Goal: Task Accomplishment & Management: Manage account settings

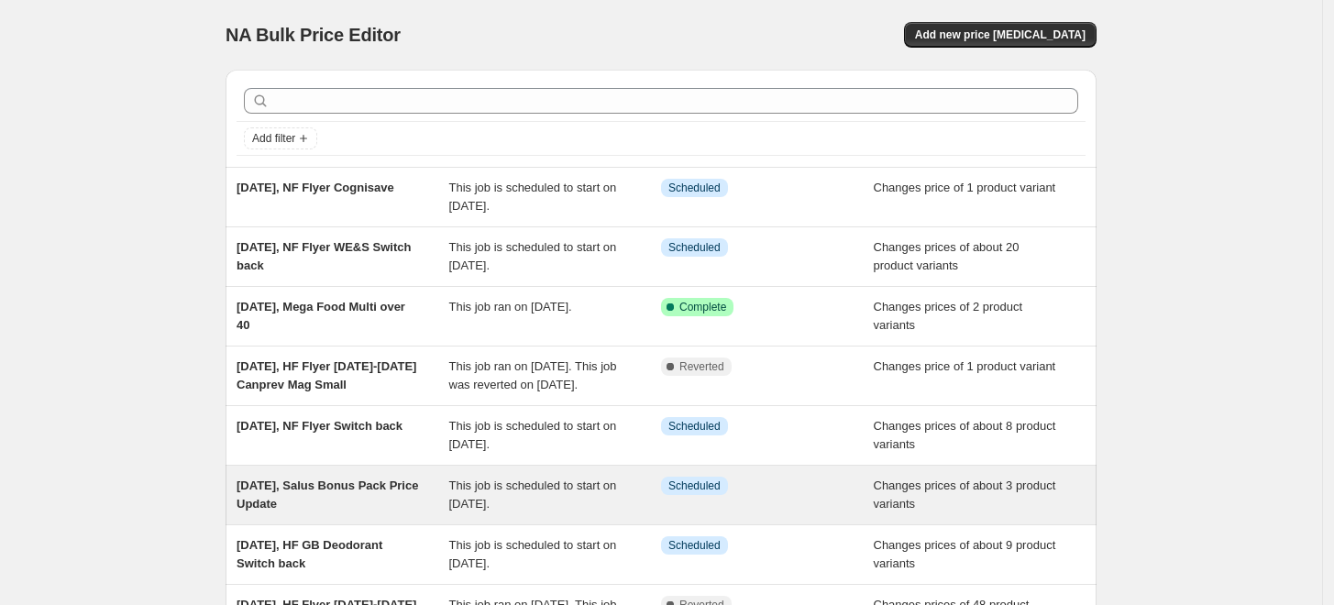
click at [335, 507] on span "[DATE], Salus Bonus Pack Price Update" at bounding box center [326, 494] width 181 height 32
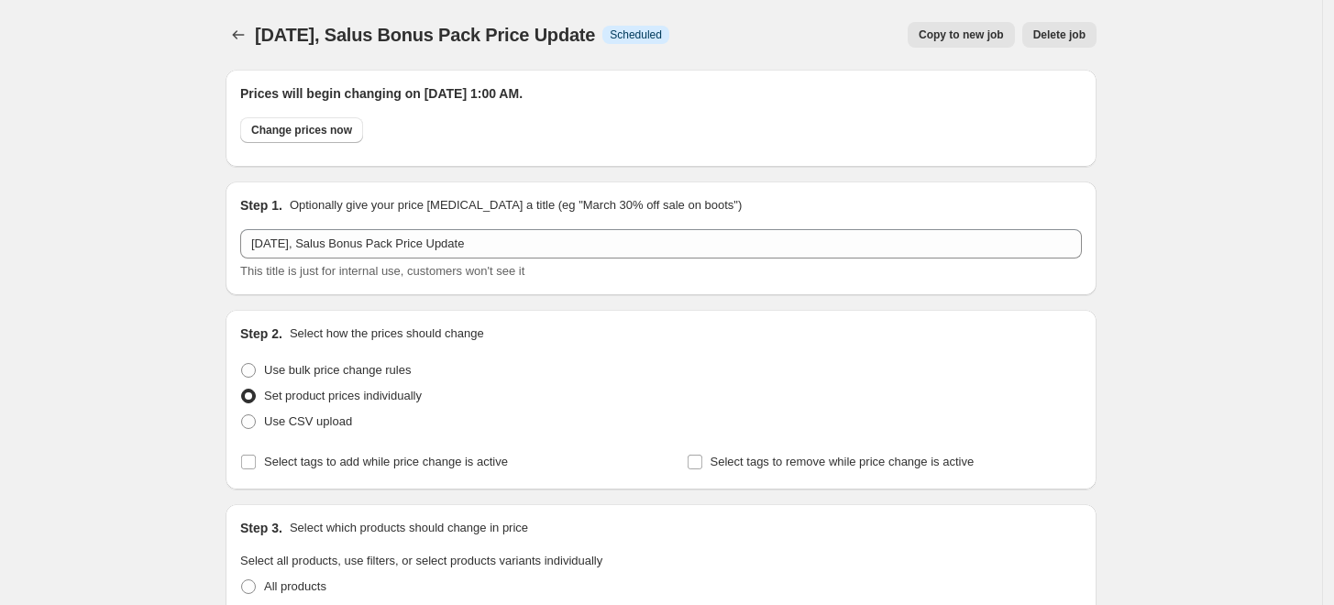
click at [1070, 37] on span "Delete job" at bounding box center [1059, 34] width 52 height 15
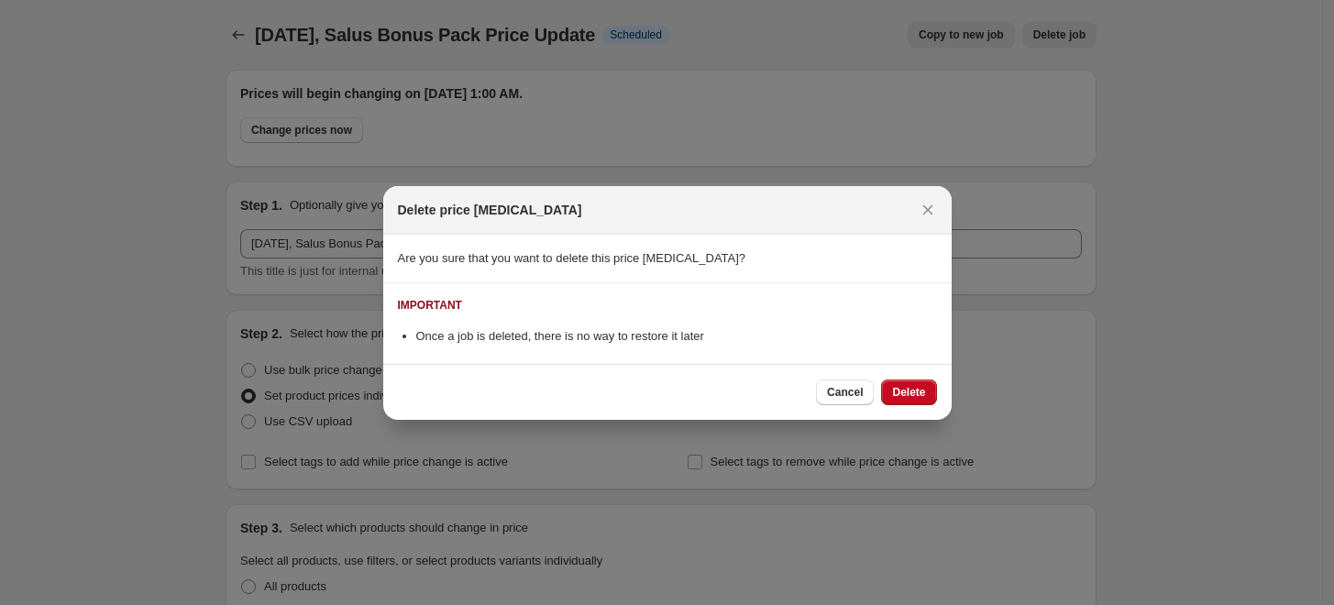
click at [1042, 368] on div at bounding box center [667, 302] width 1334 height 605
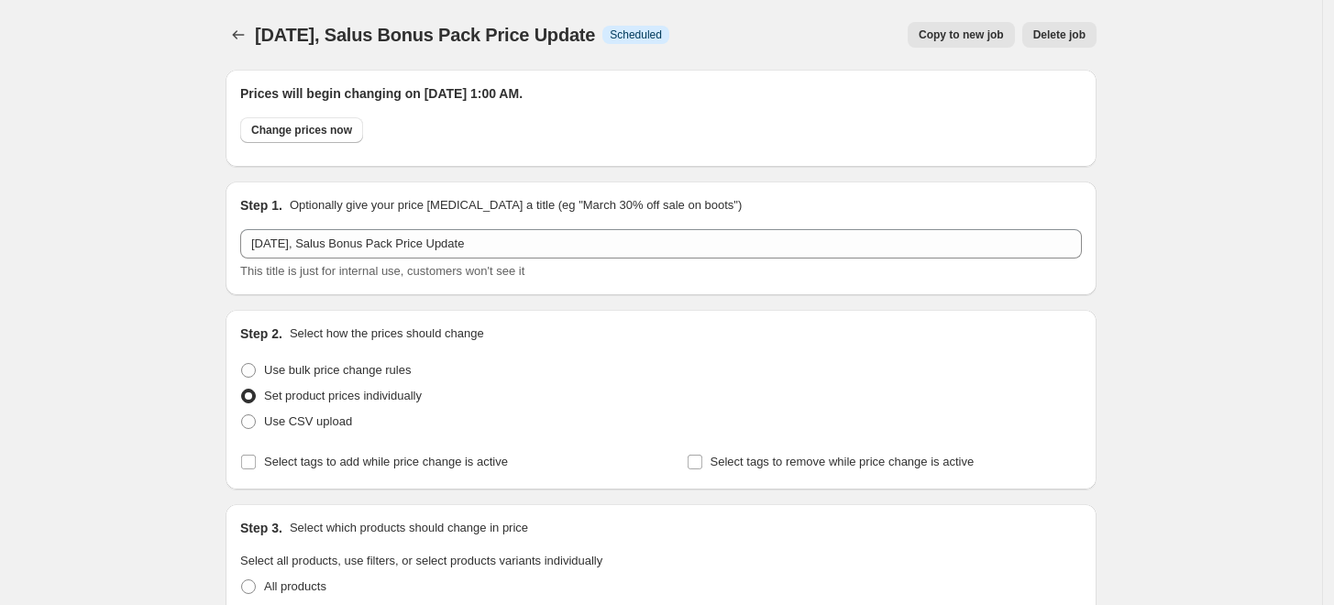
click at [1083, 35] on span "Delete job" at bounding box center [1059, 34] width 52 height 15
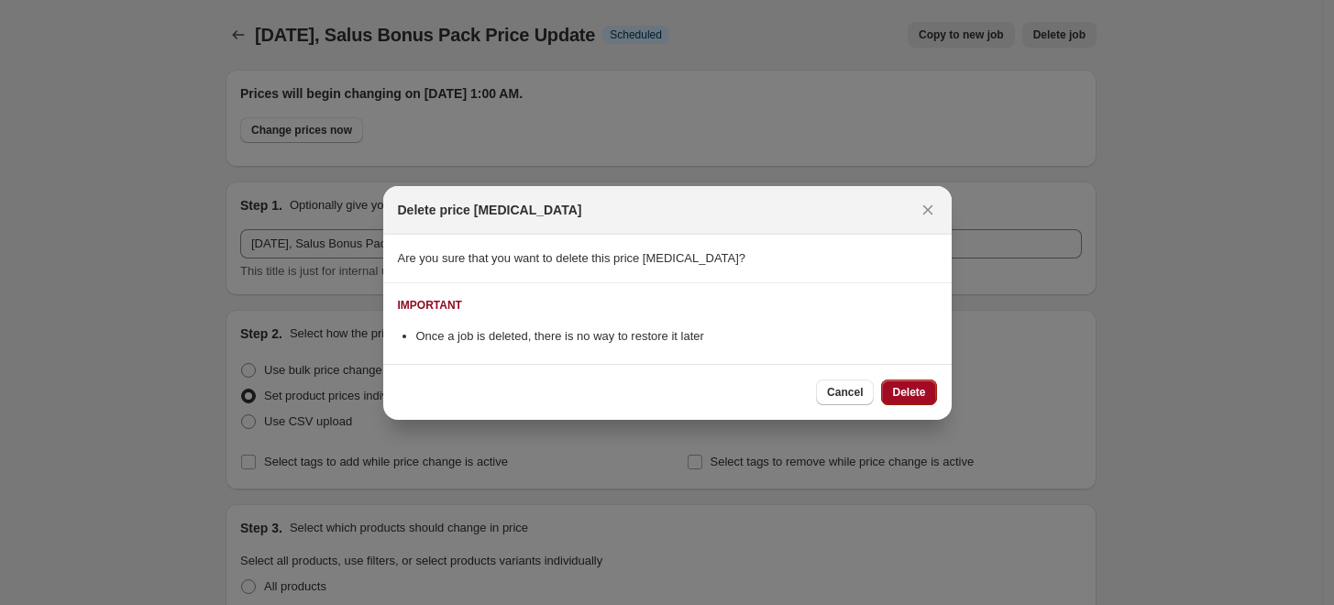
click at [916, 385] on span "Delete" at bounding box center [908, 392] width 33 height 15
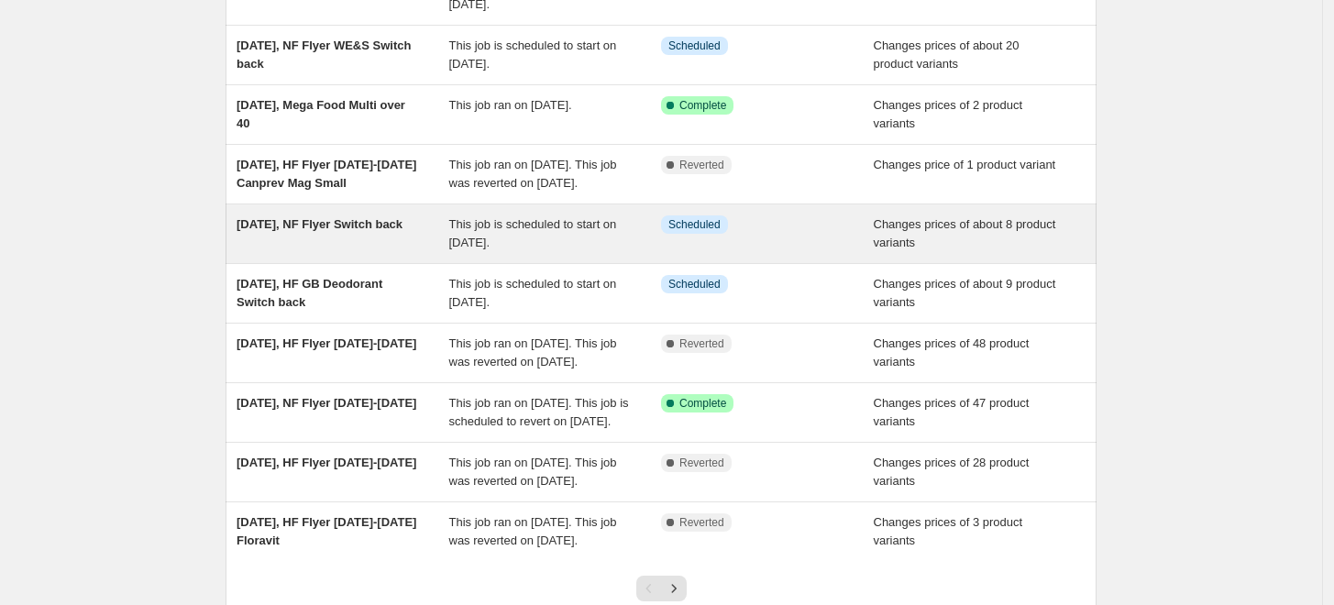
scroll to position [203, 0]
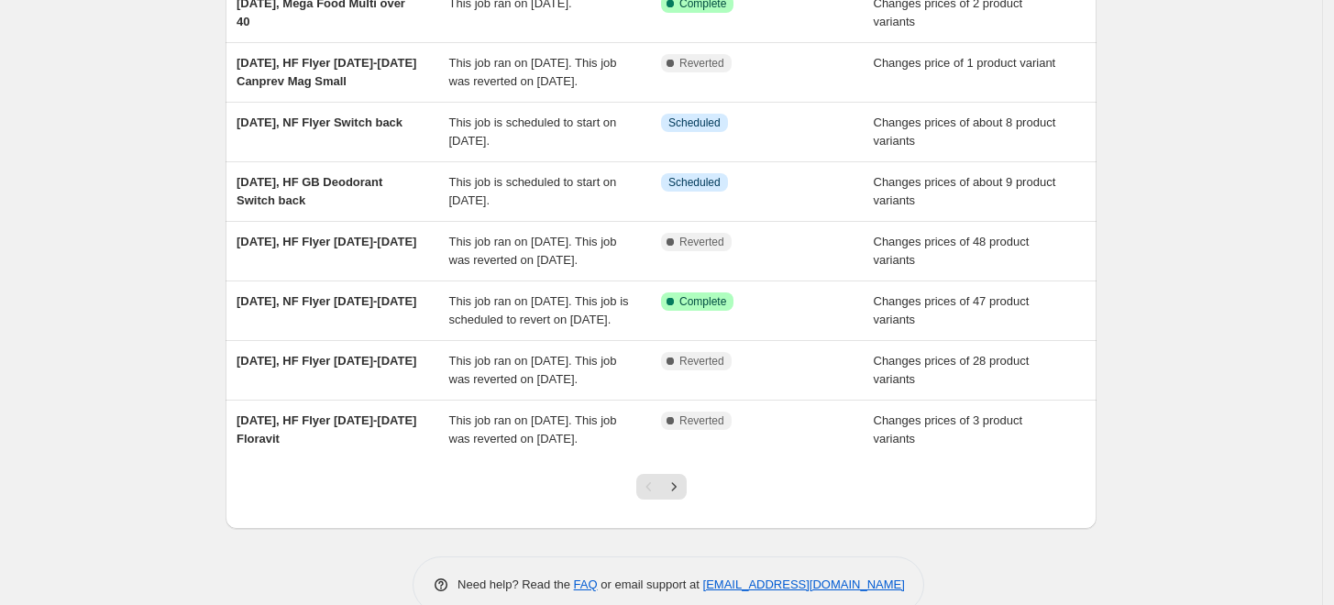
scroll to position [305, 0]
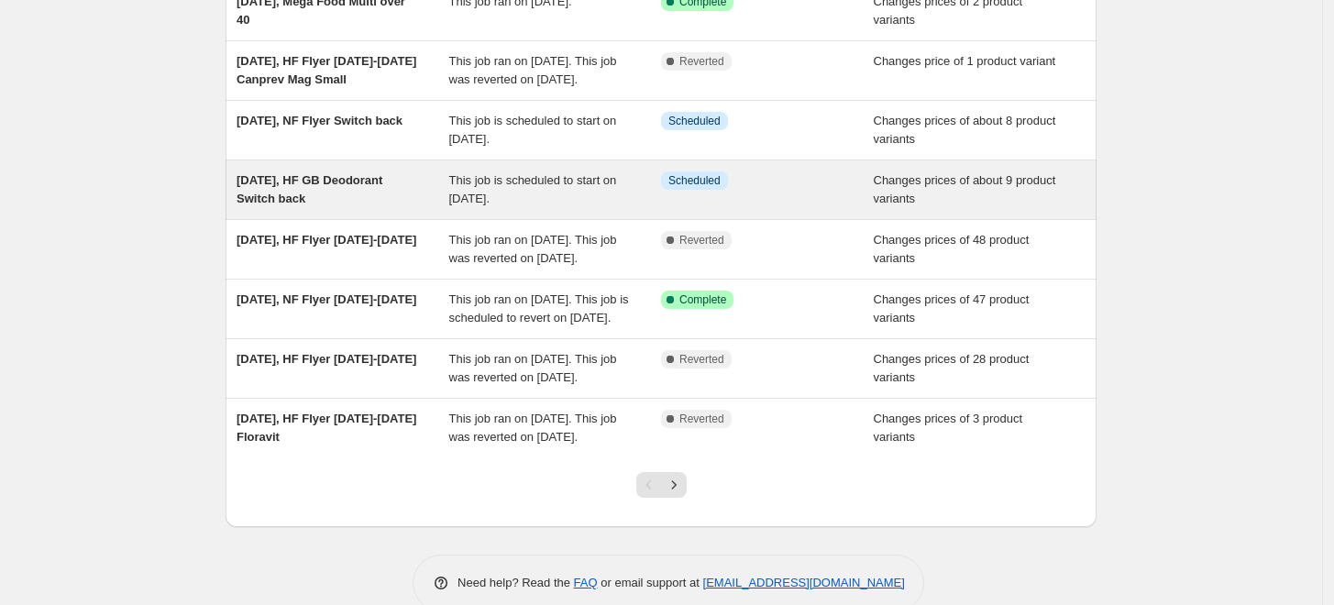
click at [382, 203] on span "[DATE], HF GB Deodorant Switch back" at bounding box center [309, 189] width 146 height 32
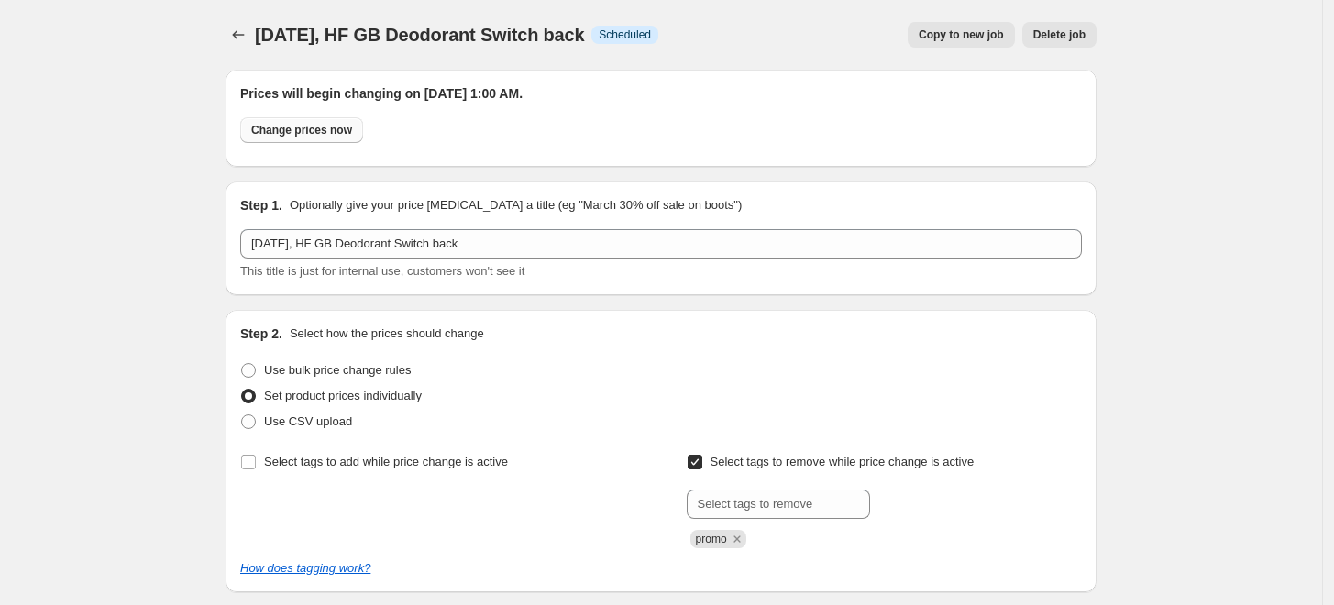
click at [321, 139] on button "Change prices now" at bounding box center [301, 130] width 123 height 26
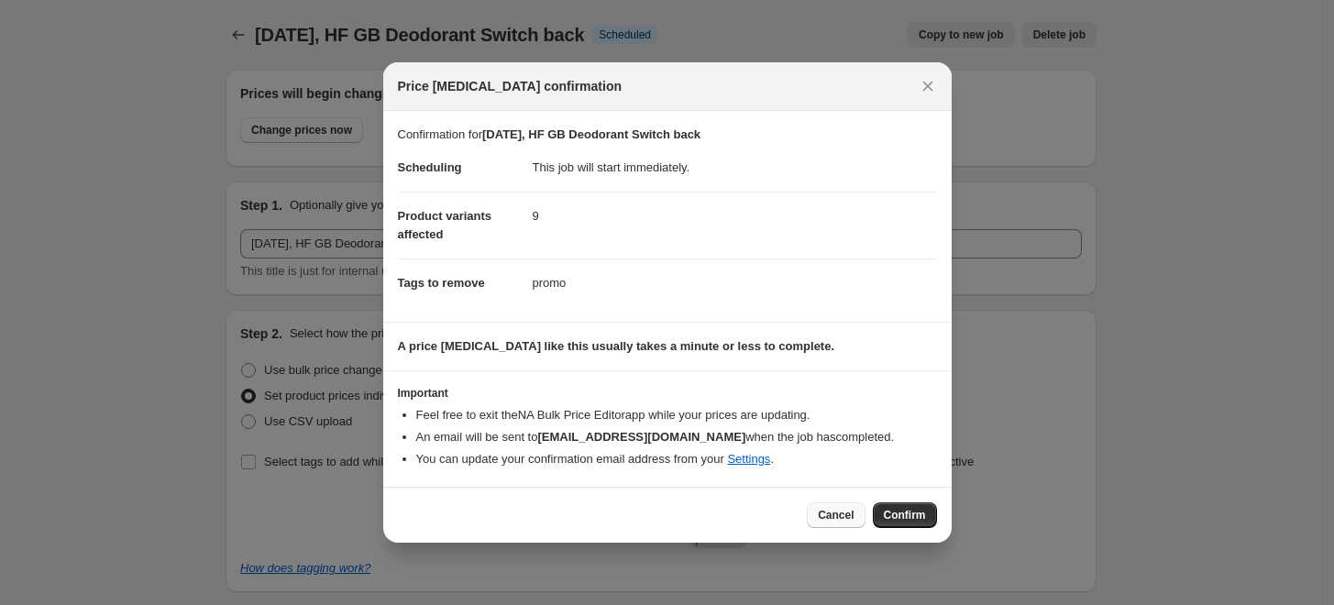
click at [828, 511] on span "Cancel" at bounding box center [836, 515] width 36 height 15
radio input "false"
radio input "true"
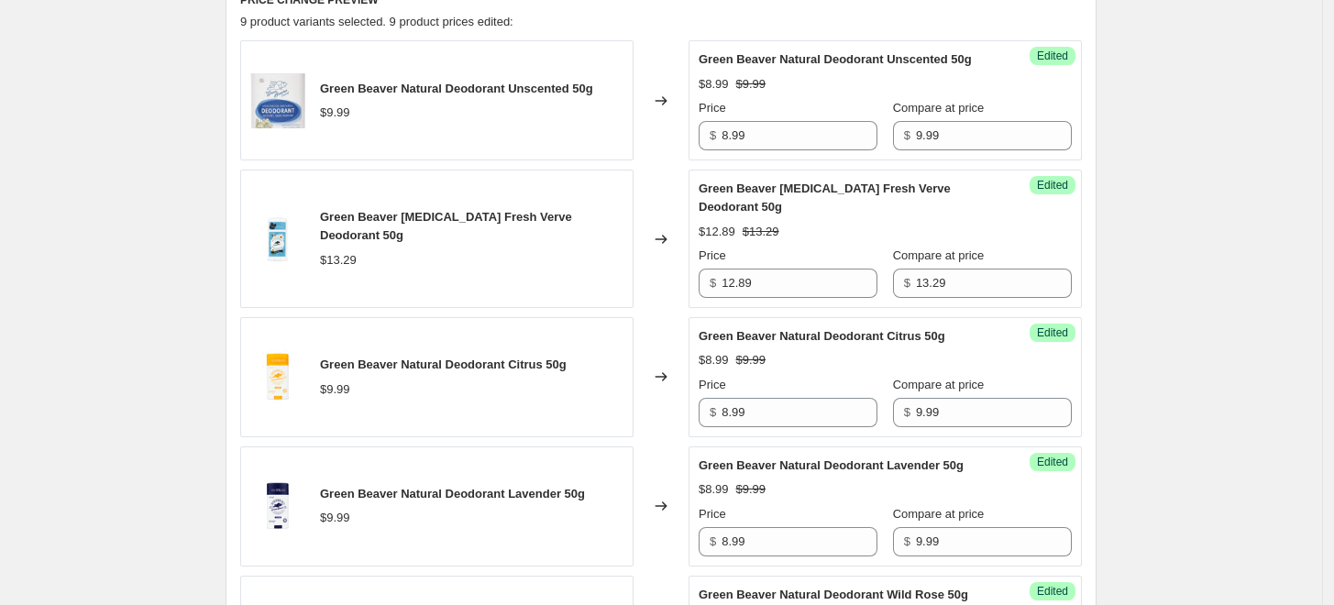
scroll to position [814, 0]
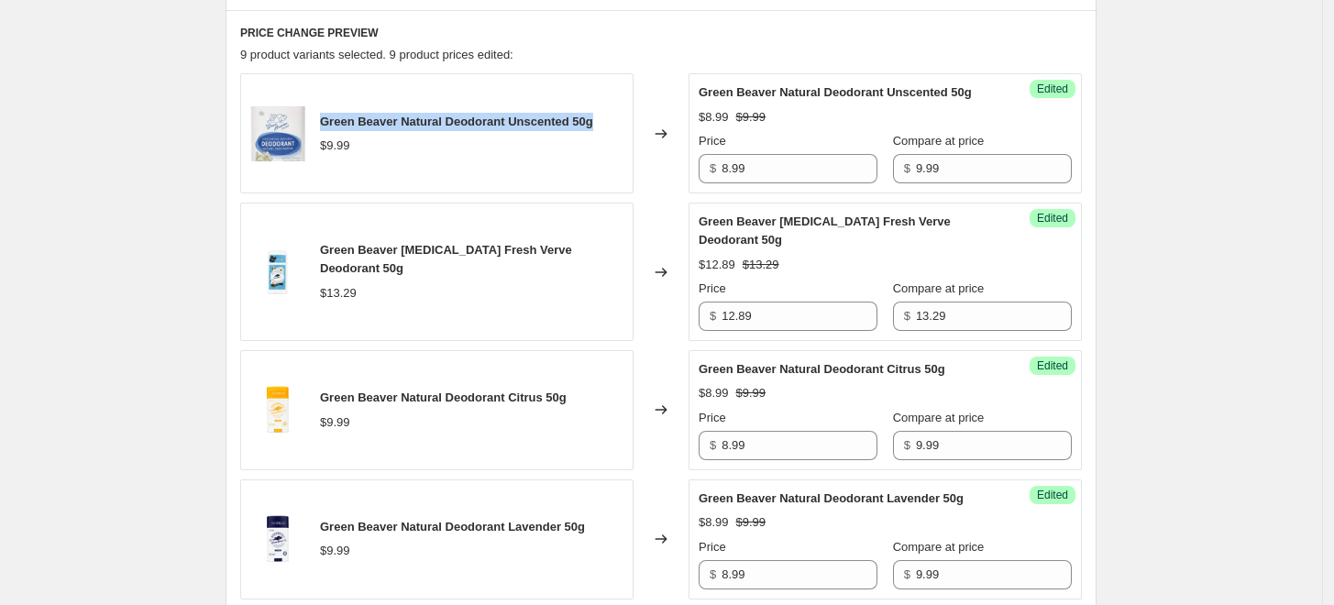
drag, startPoint x: 609, startPoint y: 127, endPoint x: 324, endPoint y: 107, distance: 285.7
click at [324, 107] on div "Green Beaver Natural Deodorant Unscented 50g $9.99" at bounding box center [436, 133] width 393 height 120
copy span "Green Beaver Natural Deodorant Unscented 50g"
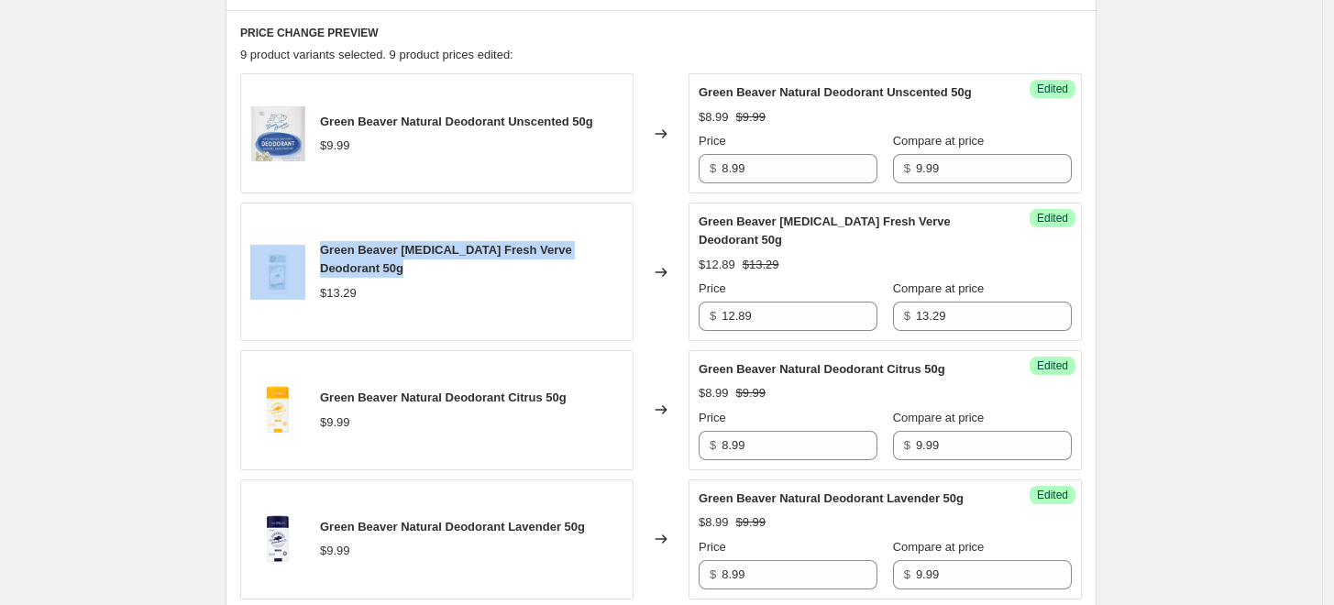
drag, startPoint x: 351, startPoint y: 265, endPoint x: 311, endPoint y: 251, distance: 42.6
click at [311, 251] on div "Green Beaver [MEDICAL_DATA] Fresh Verve Deodorant 50g $13.29" at bounding box center [436, 272] width 393 height 138
copy div "Green Beaver [MEDICAL_DATA] Fresh Verve Deodorant 50g"
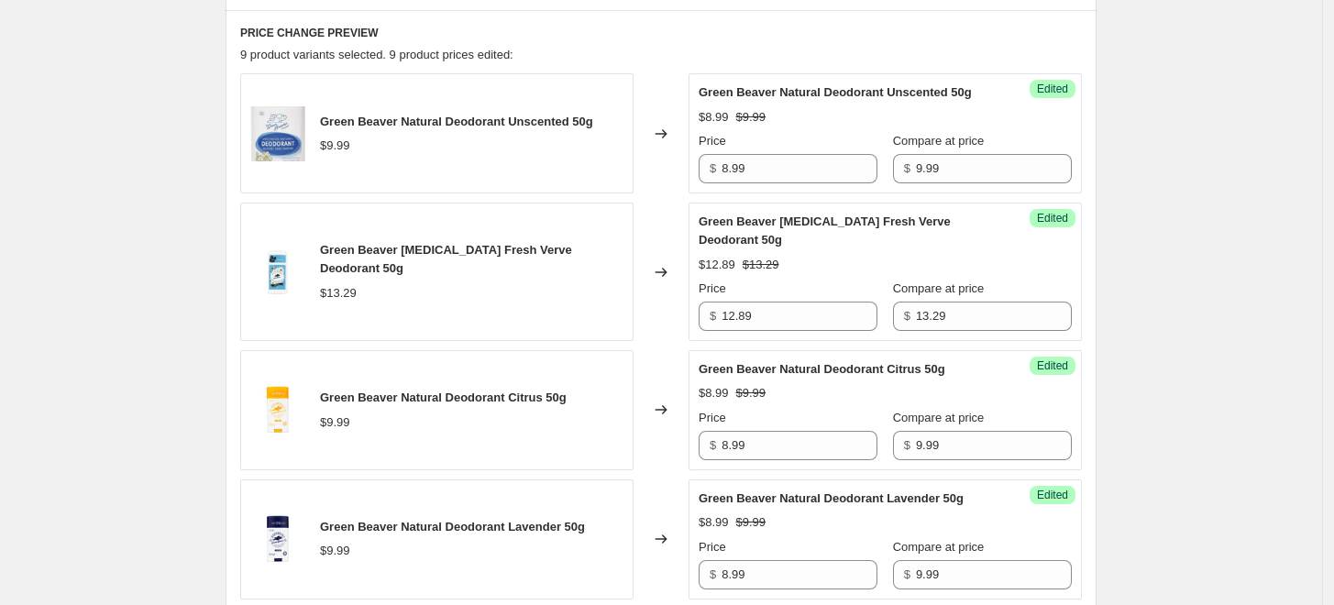
click at [500, 296] on div "$13.29" at bounding box center [471, 293] width 303 height 18
drag, startPoint x: 793, startPoint y: 302, endPoint x: 686, endPoint y: 302, distance: 107.2
click at [688, 302] on div "Green Beaver [MEDICAL_DATA] Fresh Verve Deodorant 50g $13.29 Changed to Success…" at bounding box center [660, 272] width 841 height 138
drag, startPoint x: 528, startPoint y: 277, endPoint x: 529, endPoint y: 266, distance: 11.0
click at [528, 277] on div "Green Beaver [MEDICAL_DATA] Fresh Verve Deodorant 50g $13.29" at bounding box center [471, 271] width 303 height 60
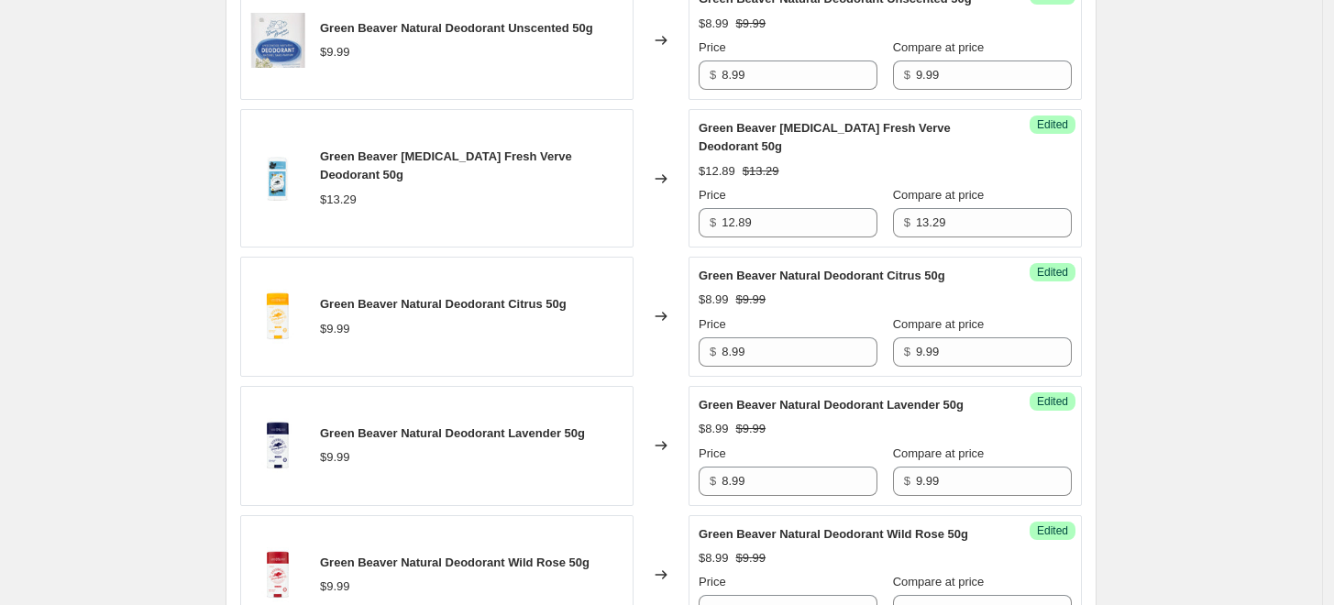
scroll to position [1018, 0]
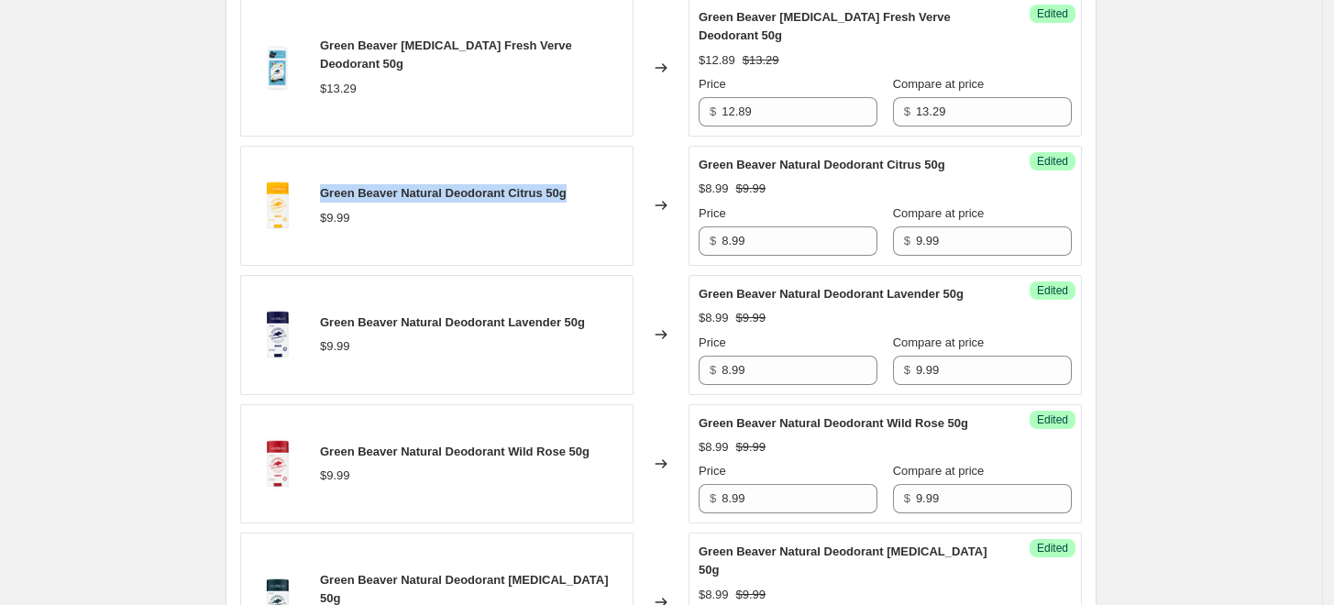
drag, startPoint x: 583, startPoint y: 185, endPoint x: 325, endPoint y: 188, distance: 257.6
click at [325, 188] on div "Green Beaver Natural Deodorant Citrus 50g $9.99" at bounding box center [436, 206] width 393 height 120
copy span "Green Beaver Natural Deodorant Citrus 50g"
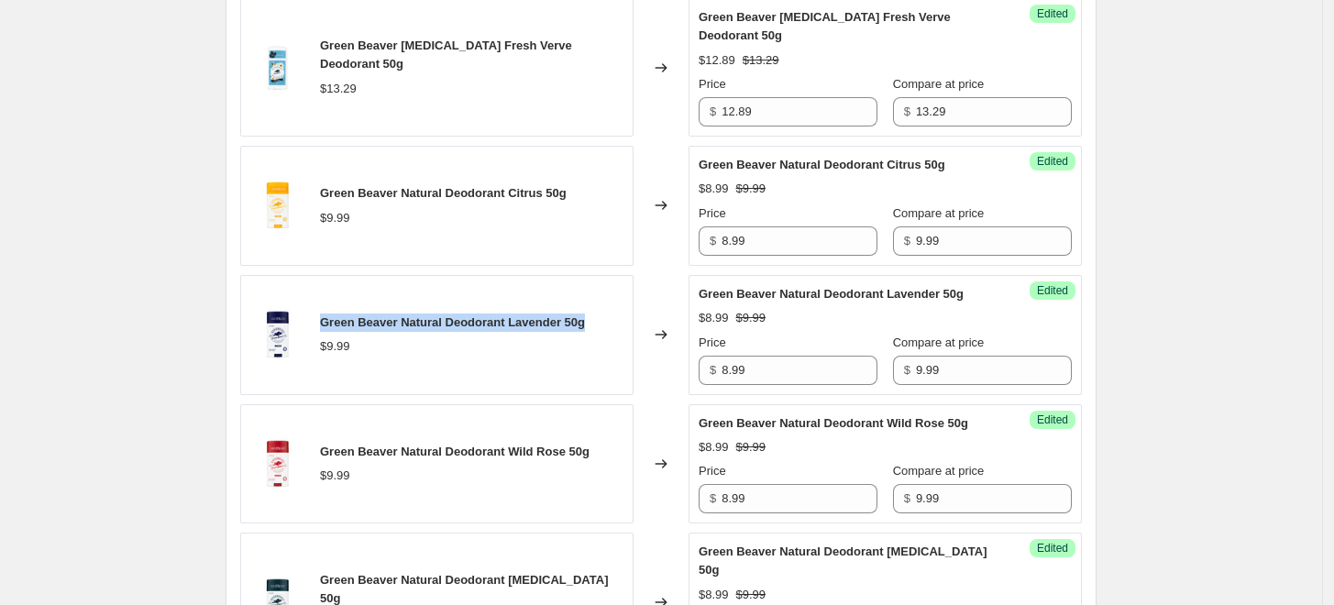
drag, startPoint x: 594, startPoint y: 318, endPoint x: 327, endPoint y: 324, distance: 266.8
click at [327, 324] on span "Green Beaver Natural Deodorant Lavender 50g" at bounding box center [452, 322] width 265 height 14
copy span "Green Beaver Natural Deodorant Lavender 50g"
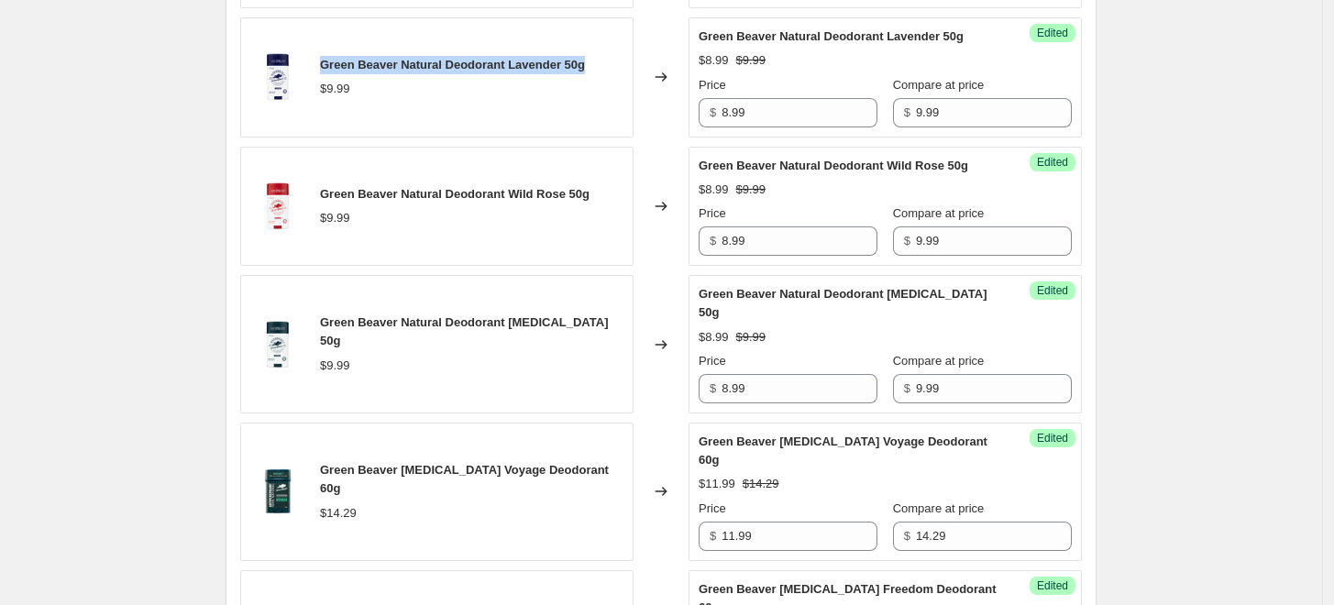
scroll to position [1323, 0]
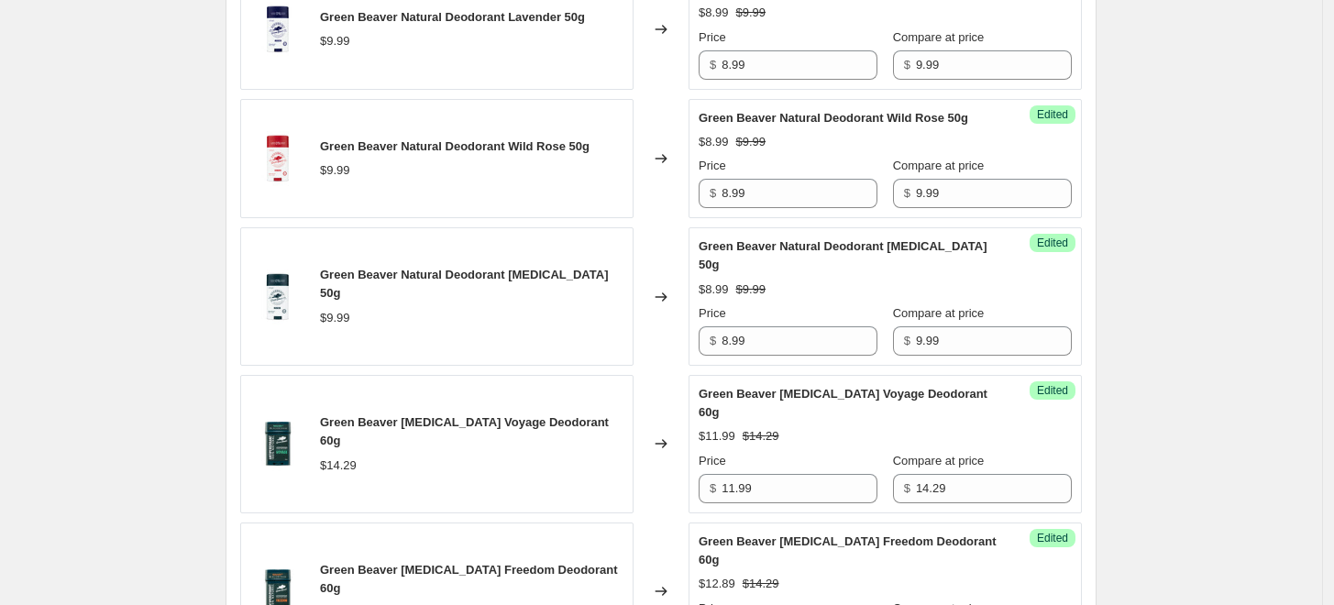
click at [554, 161] on div "$9.99" at bounding box center [454, 170] width 269 height 18
drag, startPoint x: 601, startPoint y: 143, endPoint x: 319, endPoint y: 139, distance: 282.3
click at [319, 139] on div "Green Beaver Natural Deodorant Wild Rose 50g $9.99" at bounding box center [436, 159] width 393 height 120
copy span "Green Beaver Natural Deodorant Wild Rose 50g"
click at [499, 230] on div "Green Beaver Natural Deodorant [MEDICAL_DATA] 50g $9.99" at bounding box center [436, 296] width 393 height 138
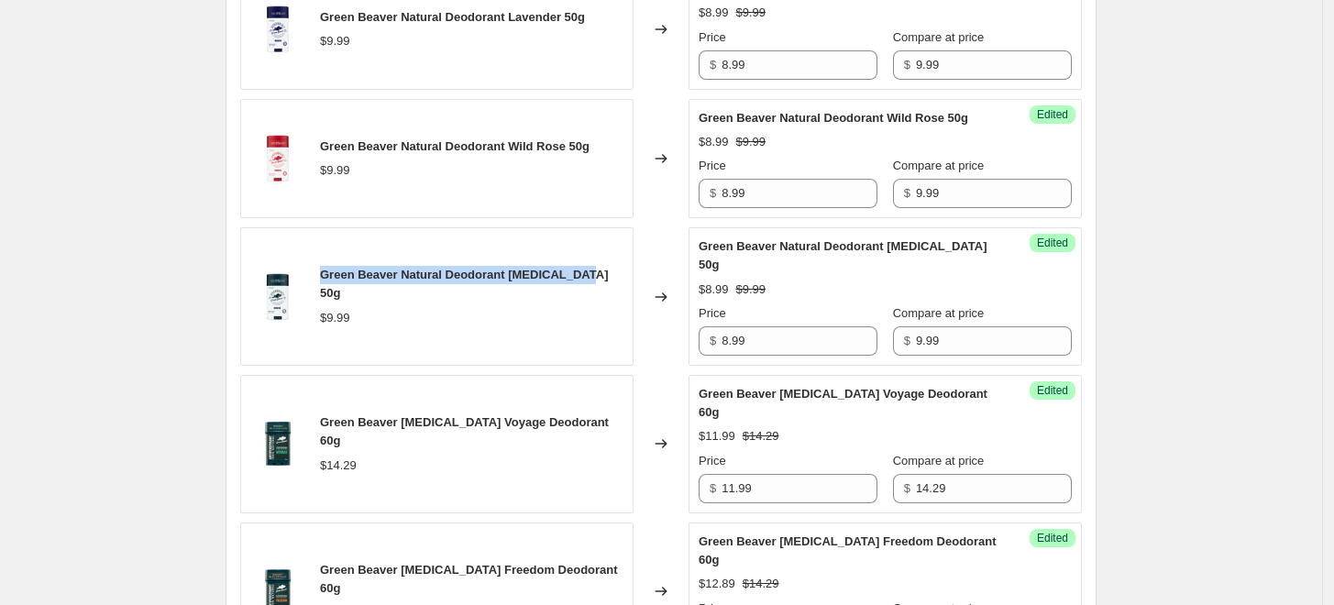
drag, startPoint x: 598, startPoint y: 275, endPoint x: 325, endPoint y: 273, distance: 272.2
click at [325, 273] on div "Green Beaver Natural Deodorant [MEDICAL_DATA] 50g $9.99" at bounding box center [436, 296] width 393 height 138
copy span "Green Beaver Natural Deodorant [MEDICAL_DATA] 50g"
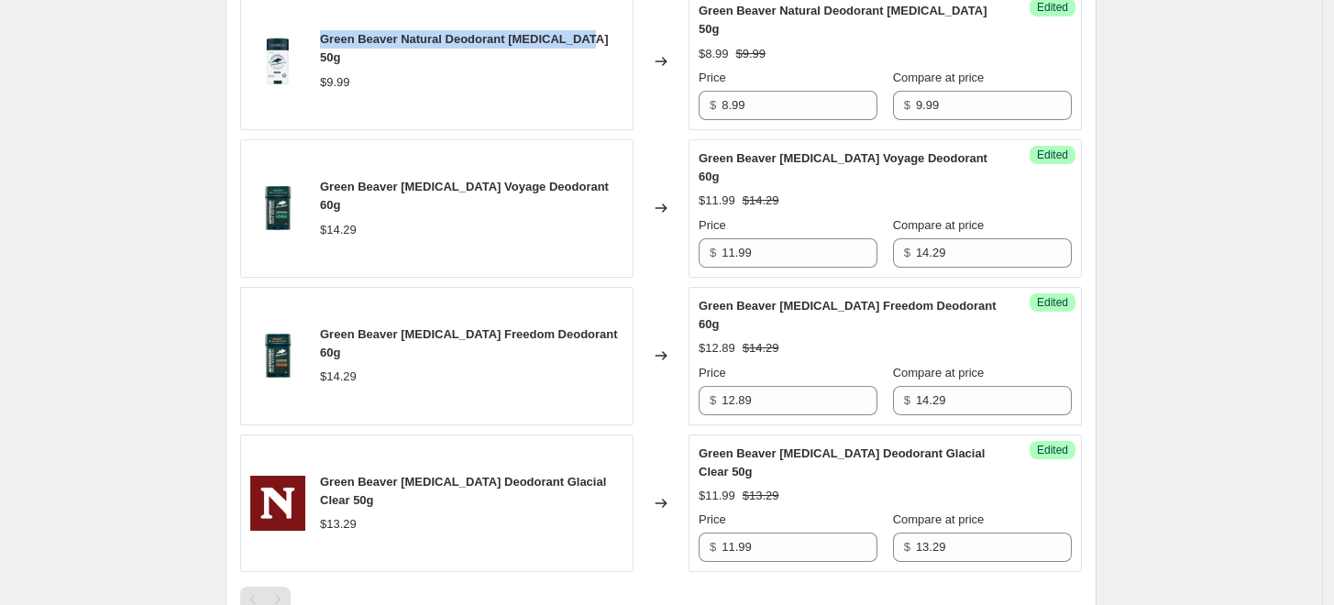
scroll to position [1527, 0]
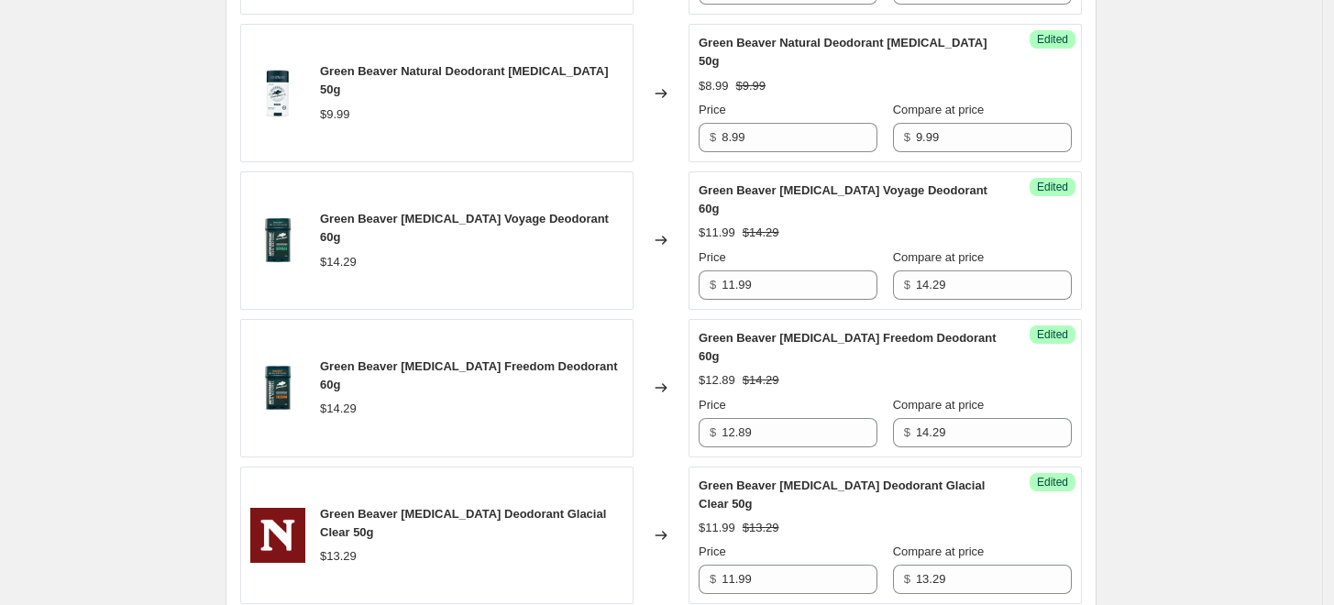
click at [445, 123] on div "Green Beaver Natural Deodorant [MEDICAL_DATA] 50g $9.99" at bounding box center [436, 93] width 393 height 138
drag, startPoint x: 772, startPoint y: 411, endPoint x: 706, endPoint y: 409, distance: 66.0
click at [709, 418] on div "$ 12.89" at bounding box center [787, 432] width 179 height 29
drag, startPoint x: 580, startPoint y: 392, endPoint x: 586, endPoint y: 273, distance: 119.3
click at [580, 400] on div "$14.29" at bounding box center [471, 409] width 303 height 18
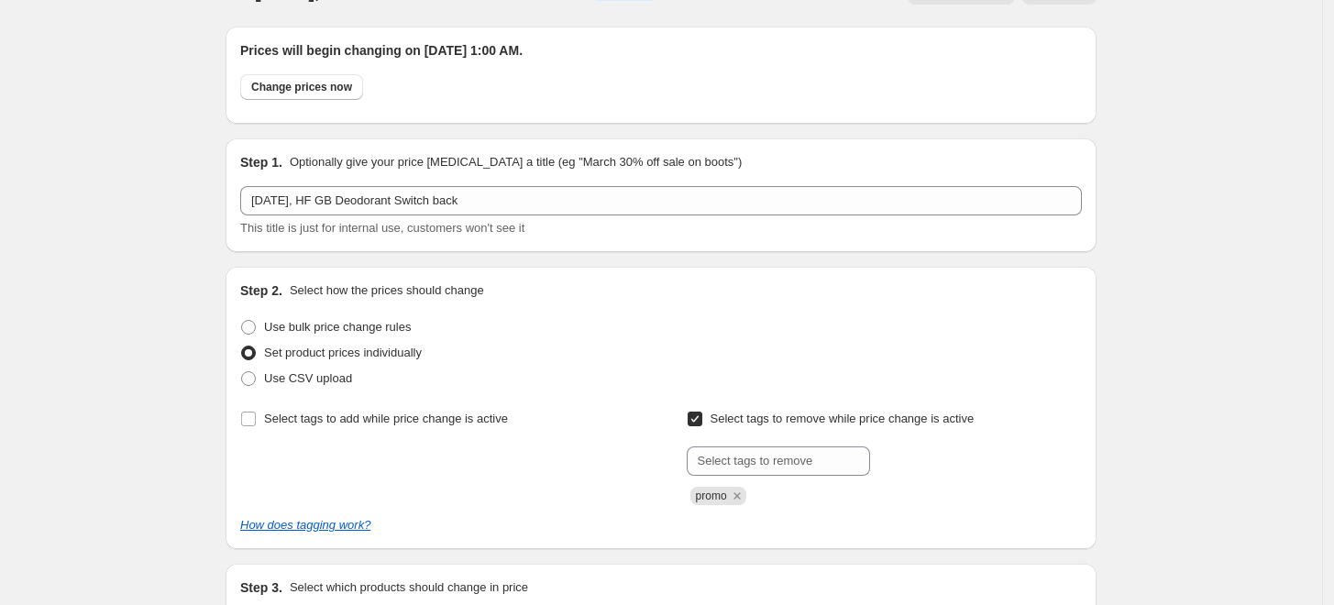
scroll to position [0, 0]
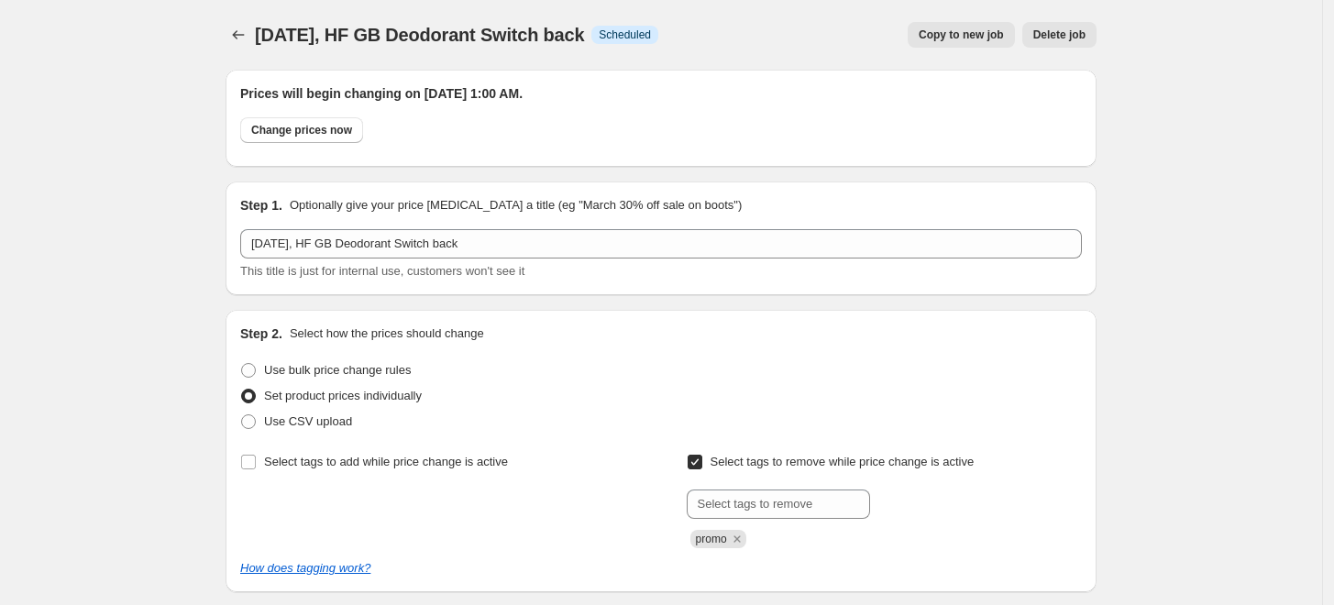
click at [1076, 44] on button "Delete job" at bounding box center [1059, 35] width 74 height 26
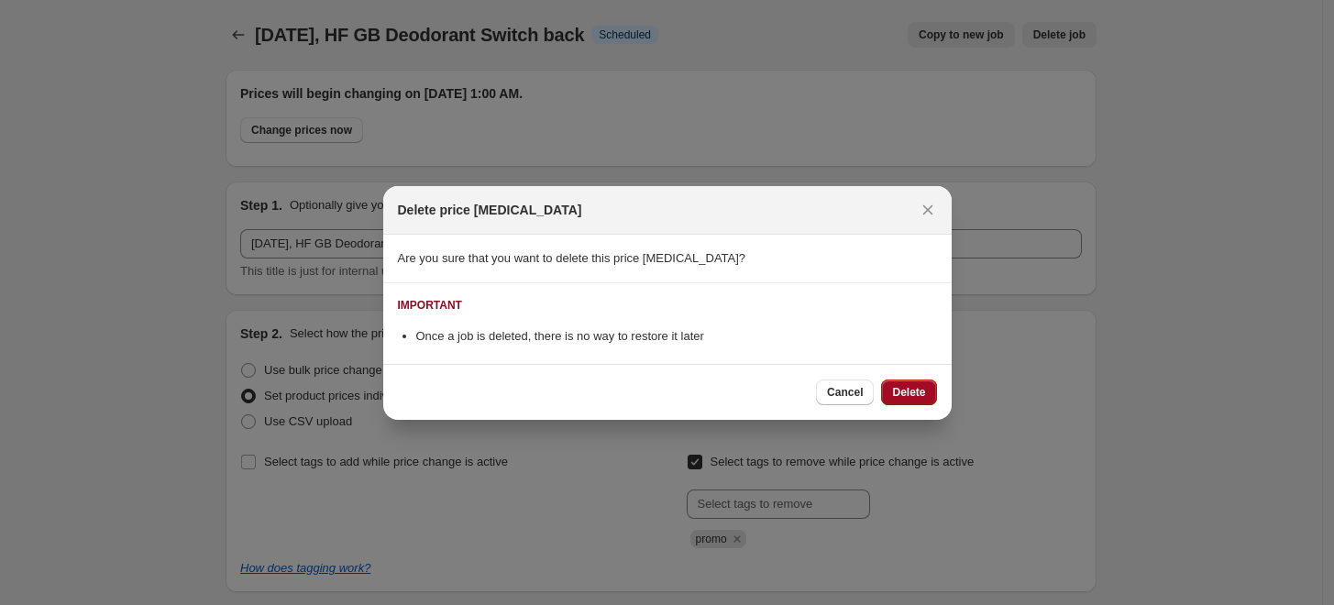
click at [916, 379] on button "Delete" at bounding box center [908, 392] width 55 height 26
